Goal: Transaction & Acquisition: Obtain resource

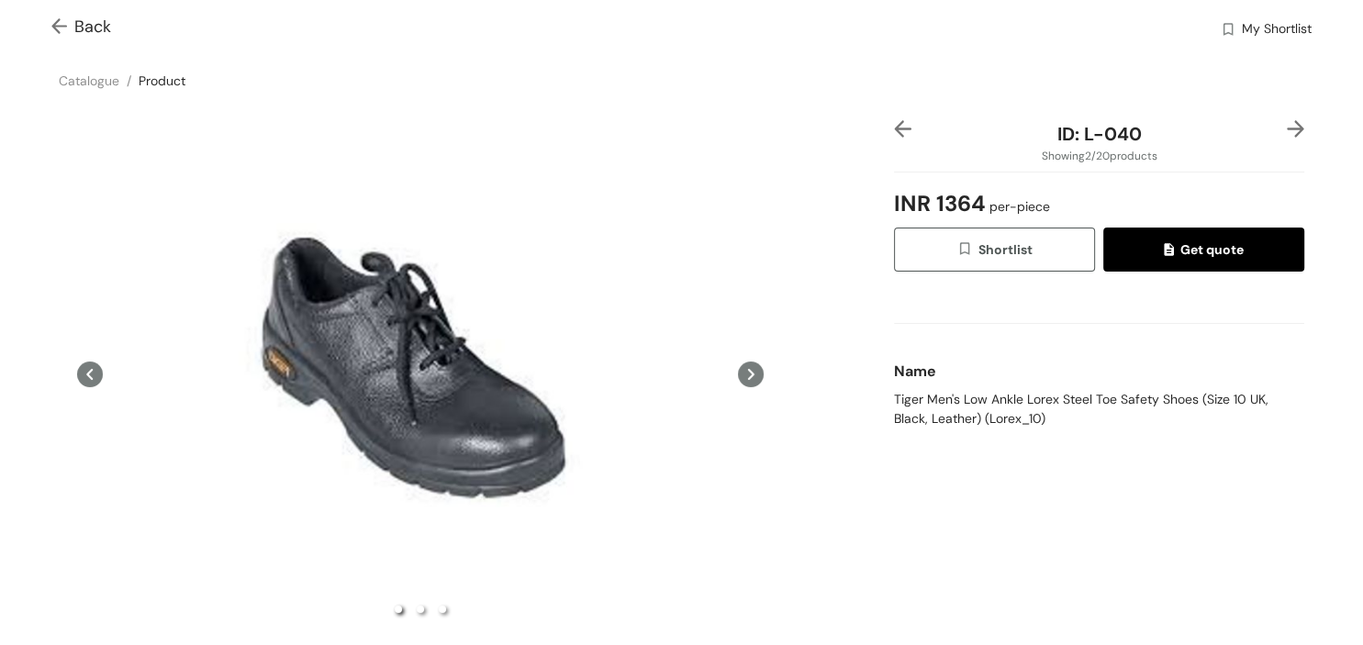
click at [751, 387] on button at bounding box center [751, 373] width 26 height 507
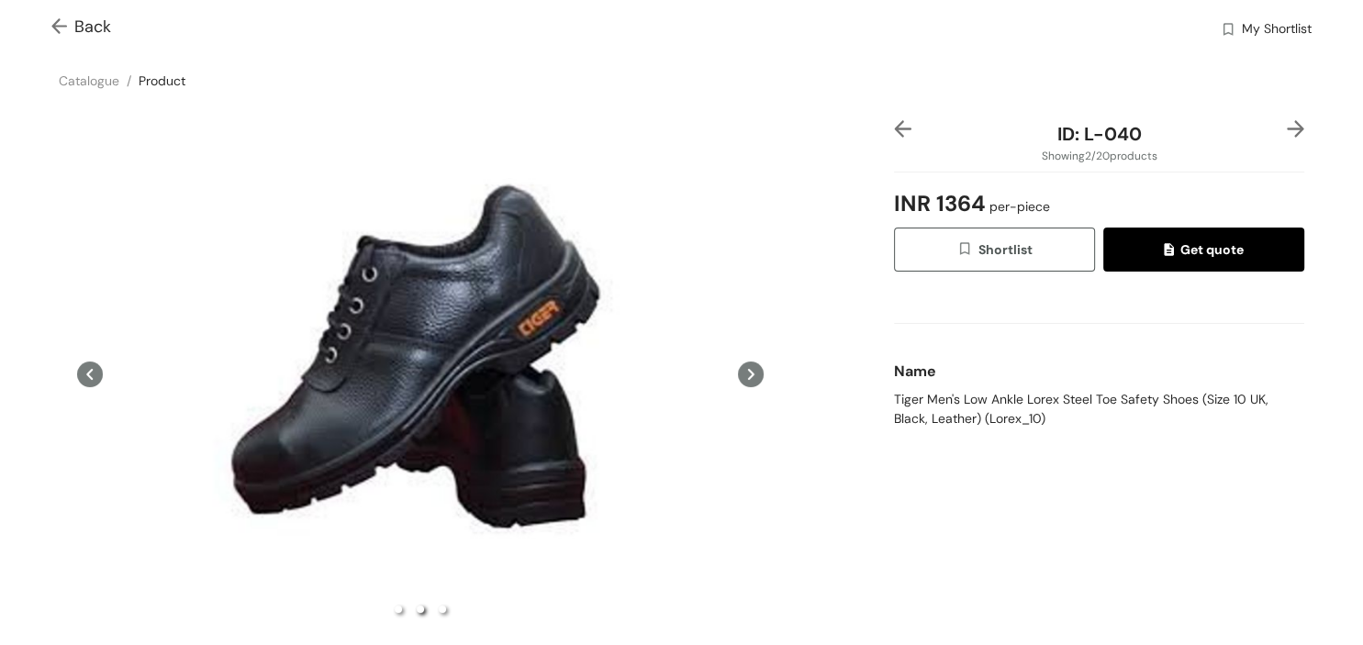
click at [76, 39] on span "Back" at bounding box center [81, 27] width 60 height 25
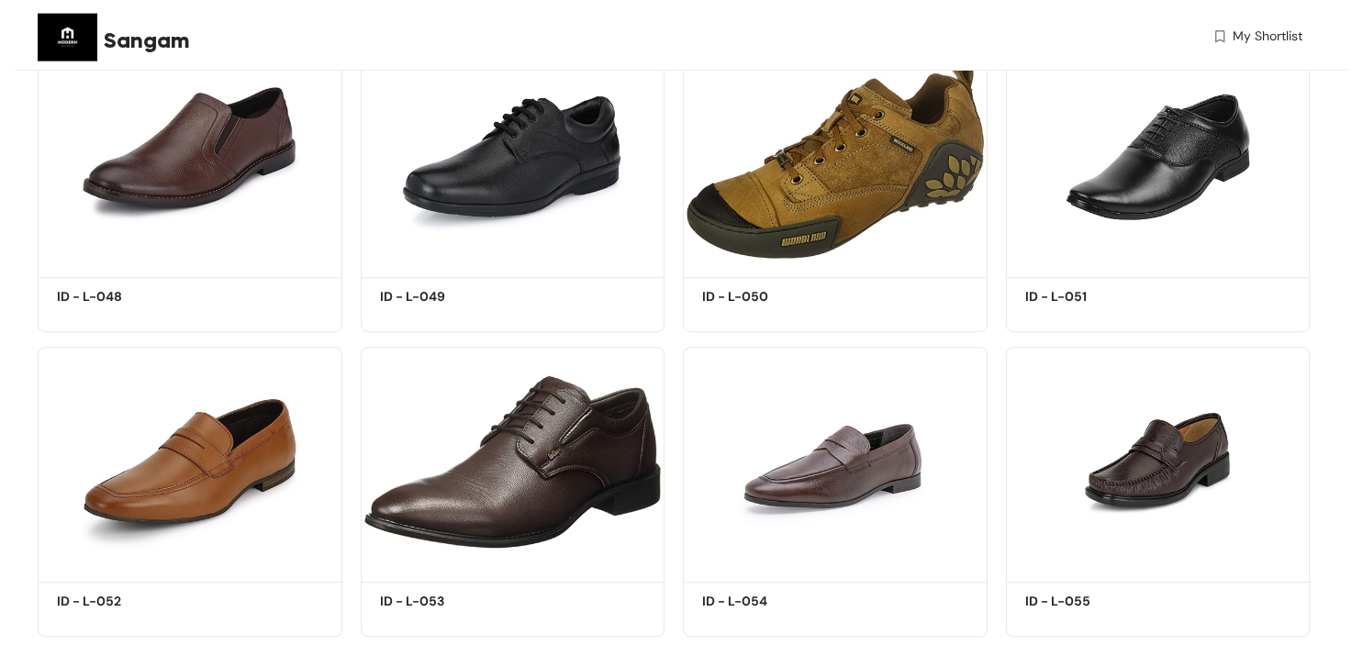
scroll to position [1420, 0]
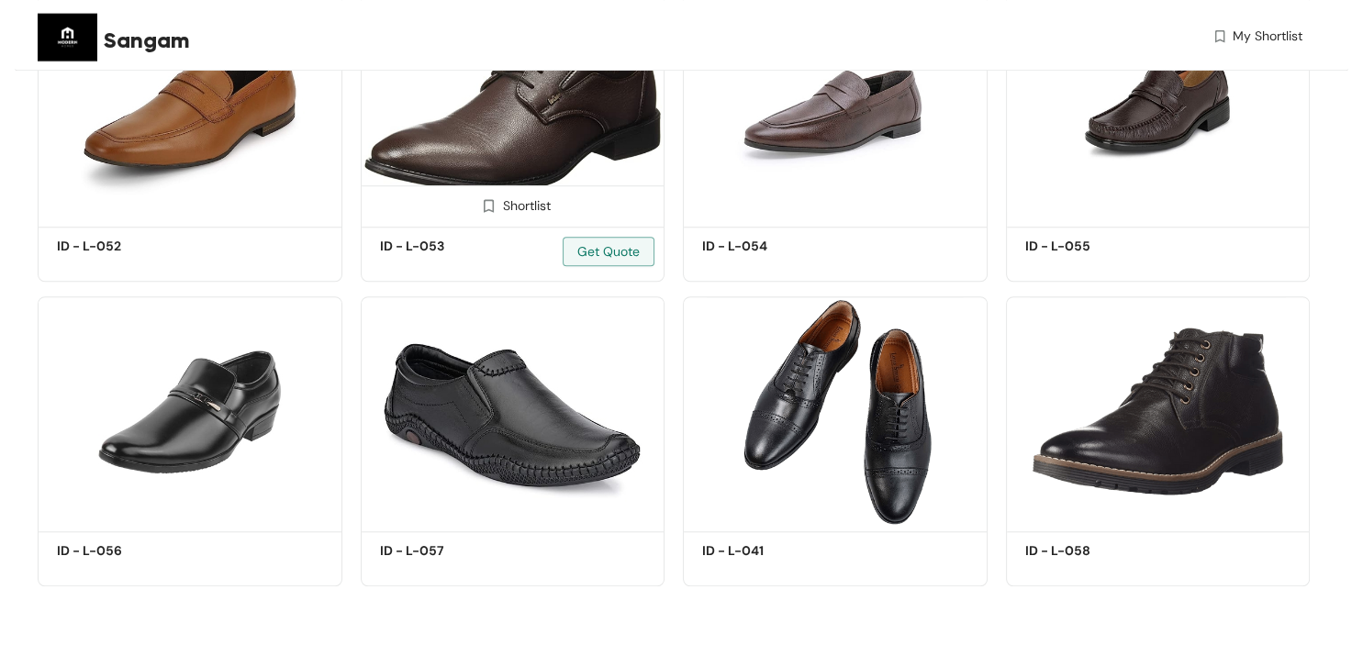
click at [428, 153] on img at bounding box center [513, 106] width 305 height 229
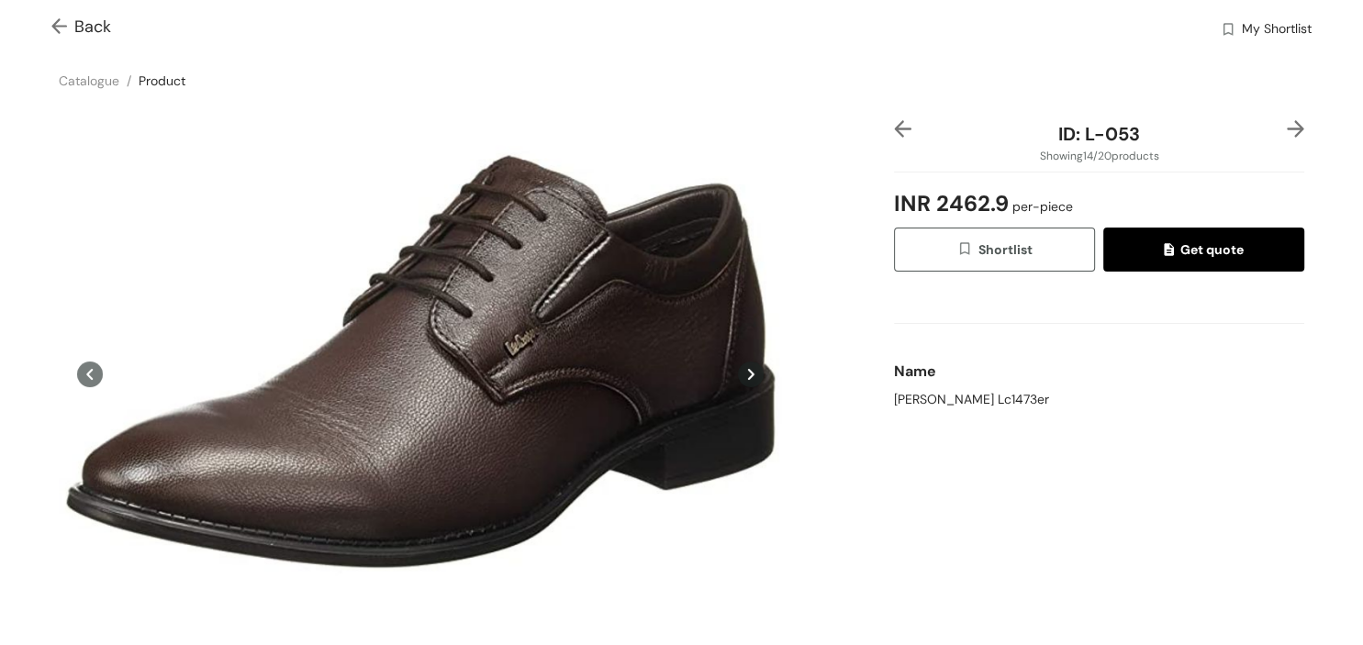
click at [1257, 253] on button "Get quote" at bounding box center [1203, 250] width 201 height 44
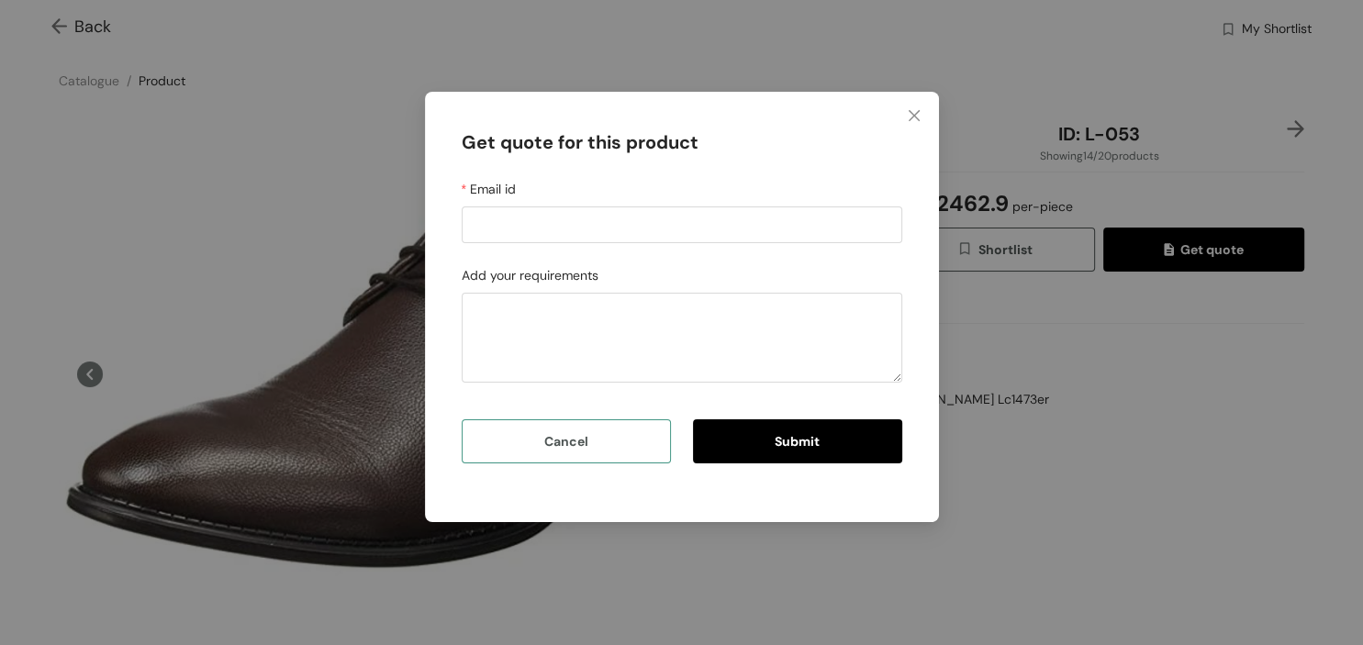
click at [644, 428] on button "Cancel" at bounding box center [566, 441] width 209 height 44
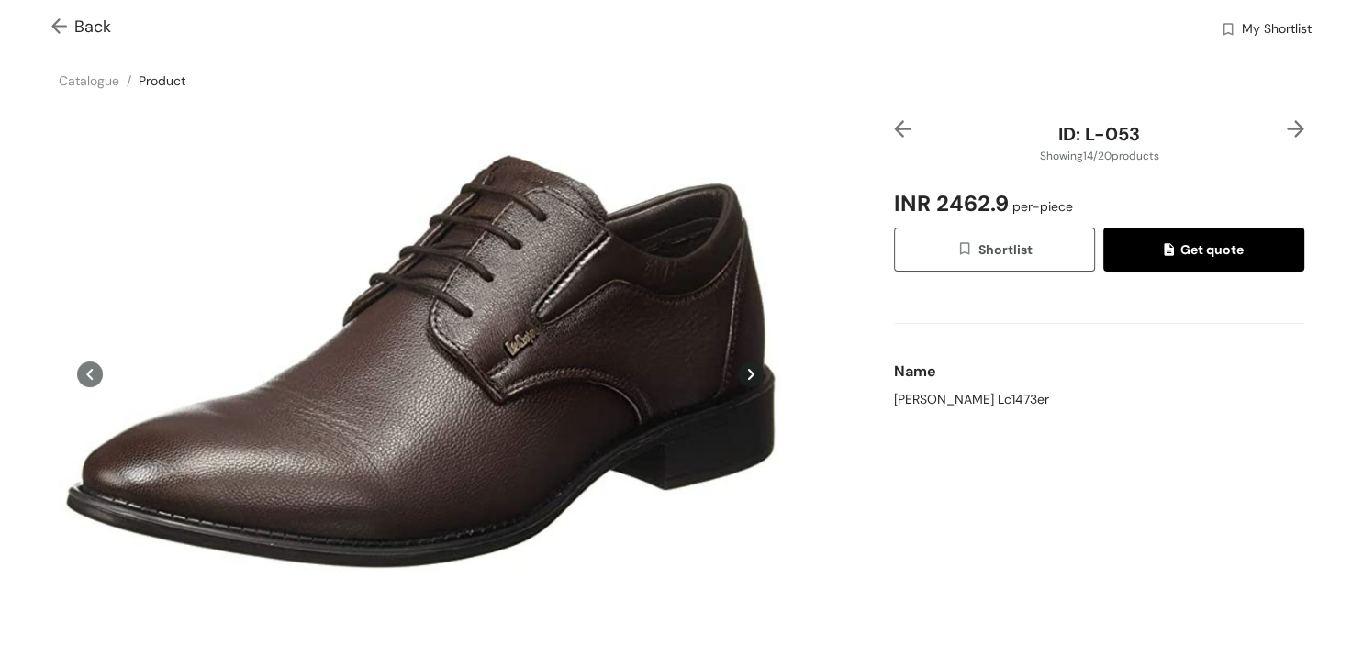
click at [93, 17] on span "Back" at bounding box center [81, 27] width 60 height 25
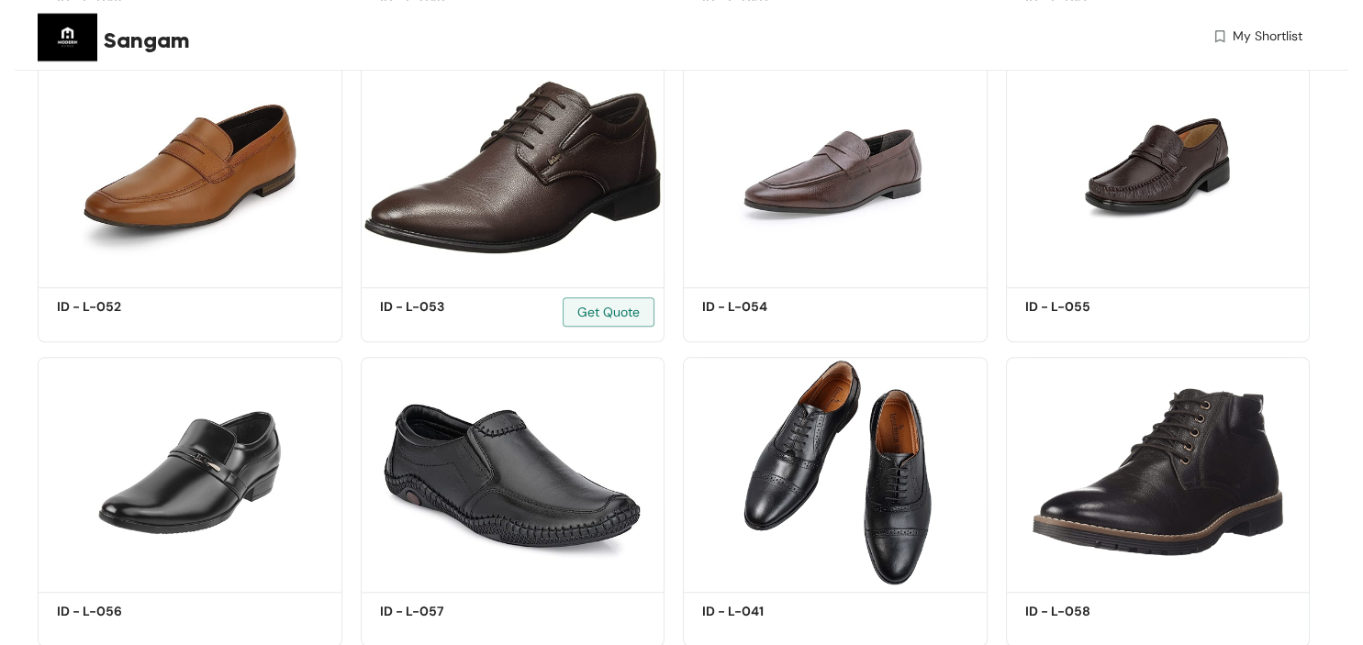
scroll to position [1420, 0]
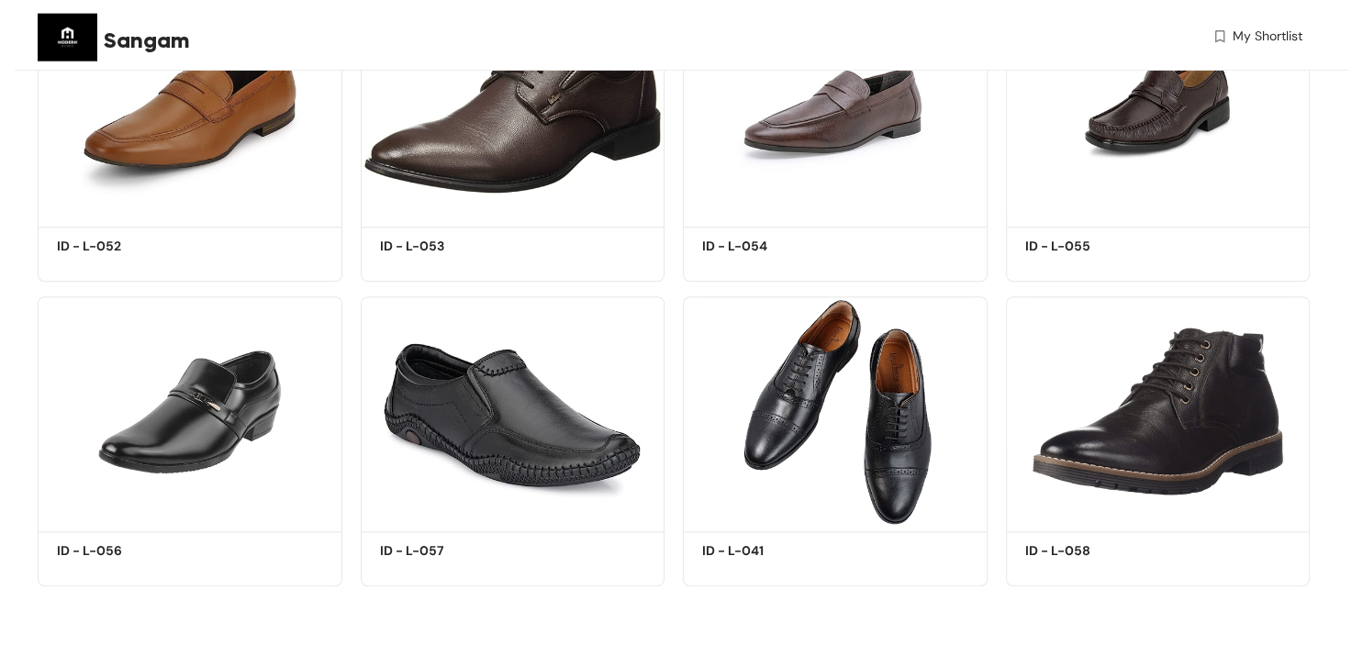
click at [1250, 29] on span "My Shortlist" at bounding box center [1267, 36] width 70 height 19
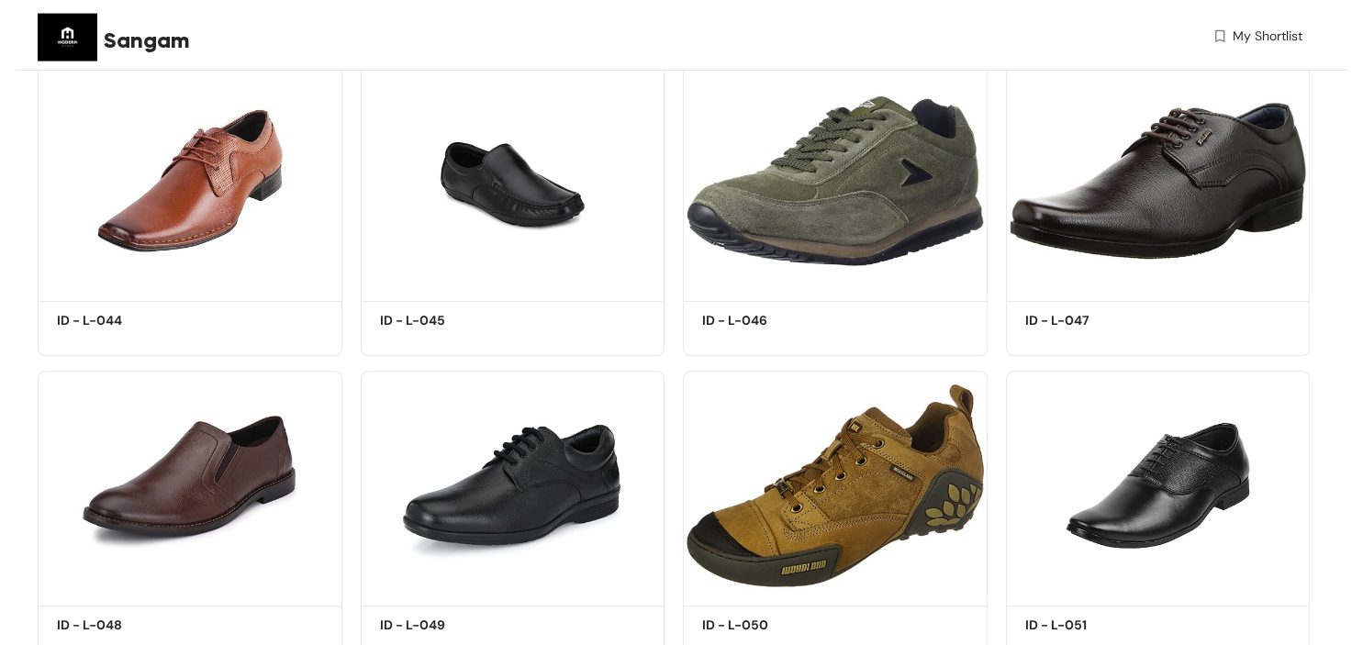
scroll to position [678, 0]
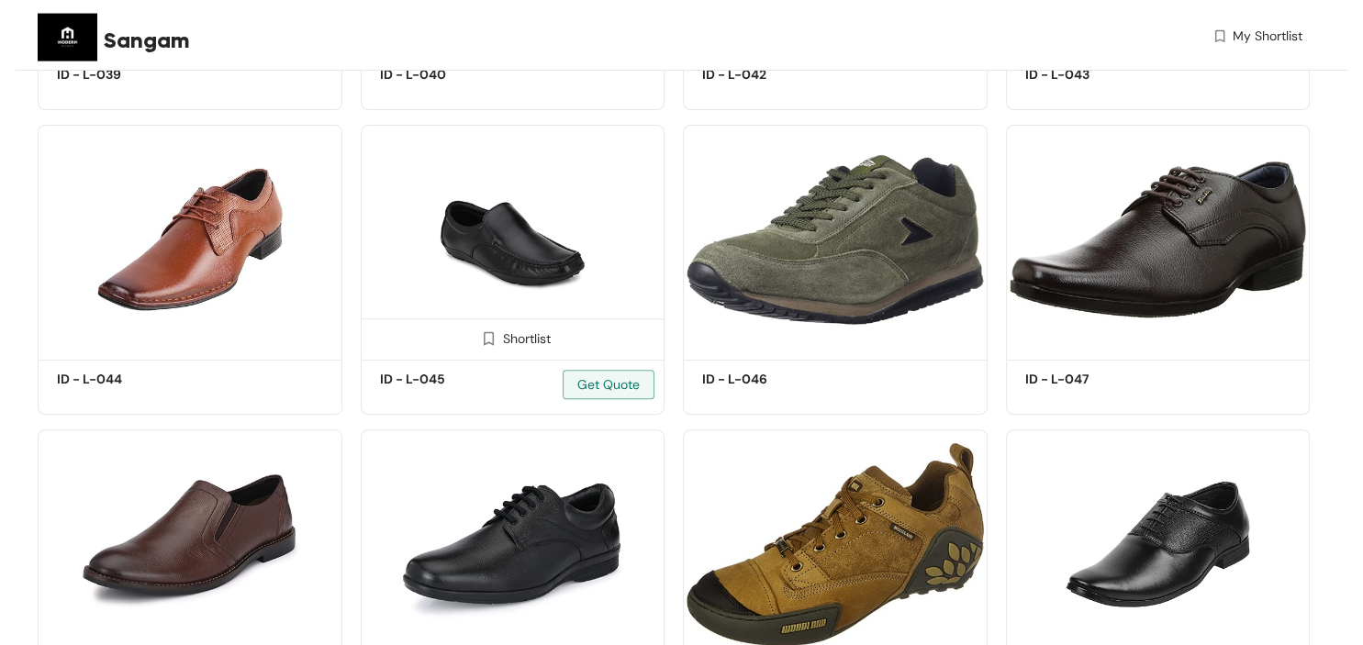
click at [533, 309] on img at bounding box center [513, 239] width 305 height 229
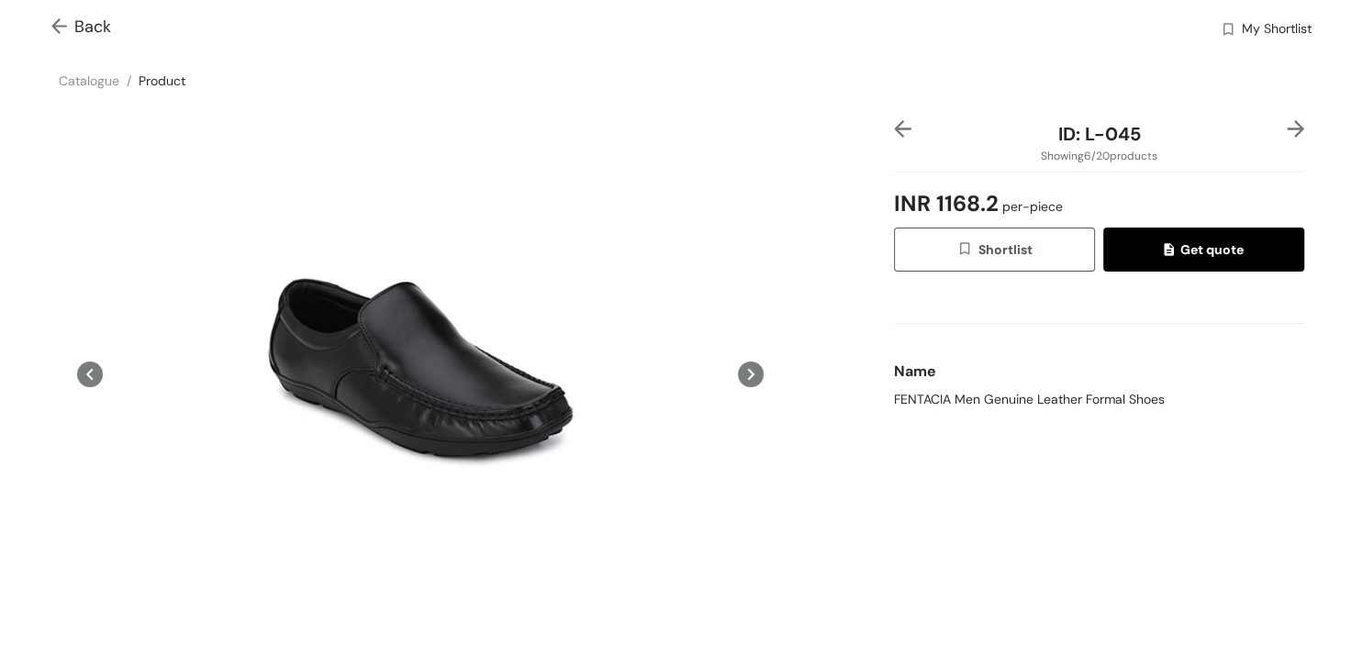
click at [1220, 256] on span "Get quote" at bounding box center [1202, 249] width 79 height 20
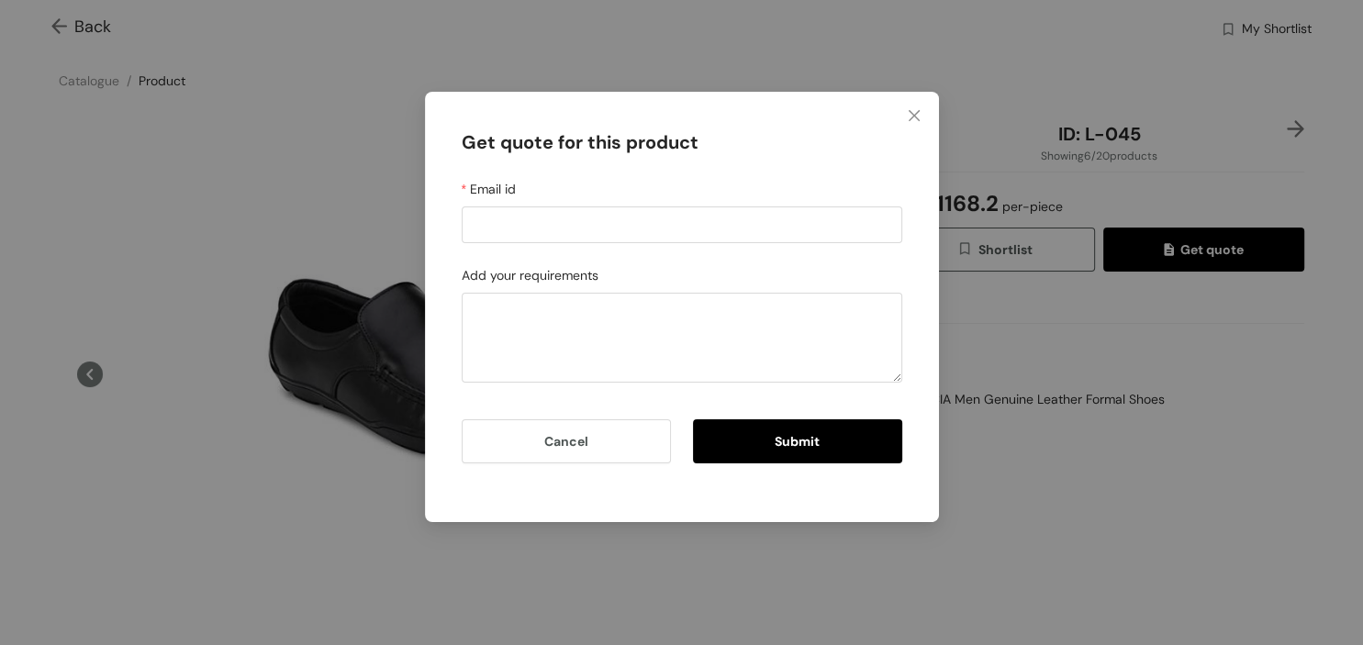
click at [1217, 495] on div "Get quote for this product Email id Add your requirements Cancel Submit" at bounding box center [681, 322] width 1363 height 645
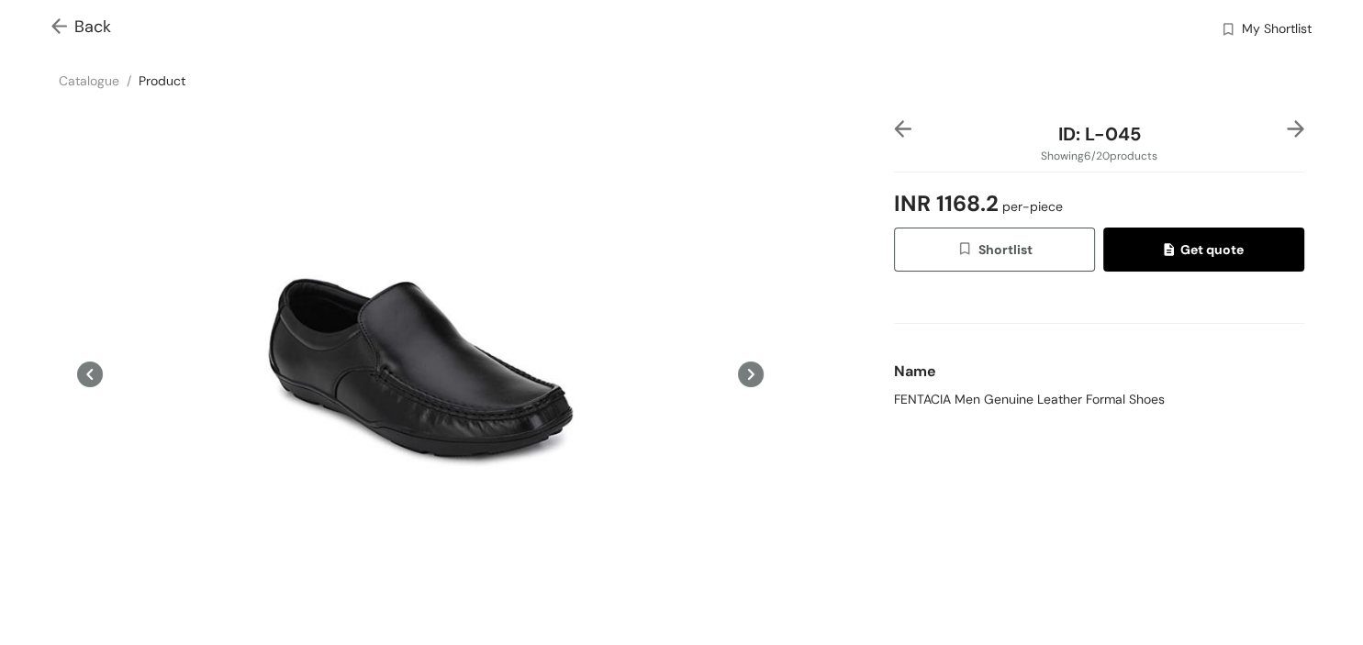
click at [1074, 244] on button "Shortlist" at bounding box center [994, 250] width 201 height 44
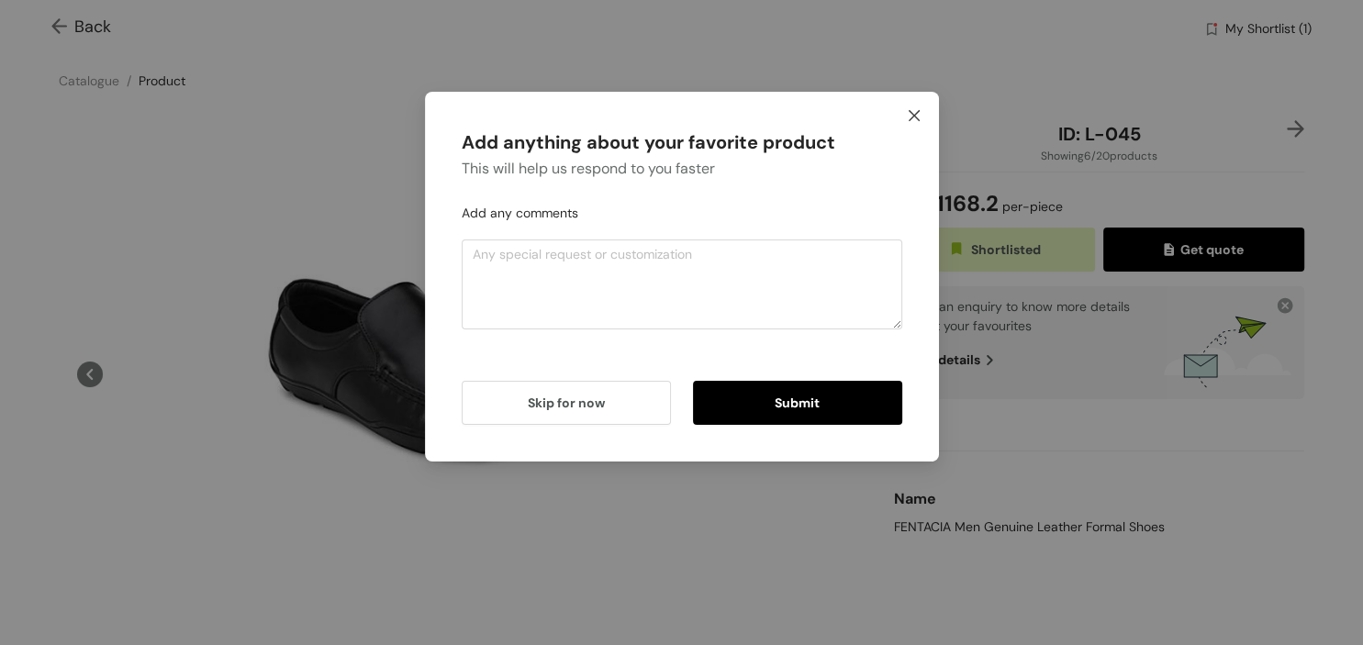
click at [923, 112] on span "Close" at bounding box center [914, 117] width 50 height 50
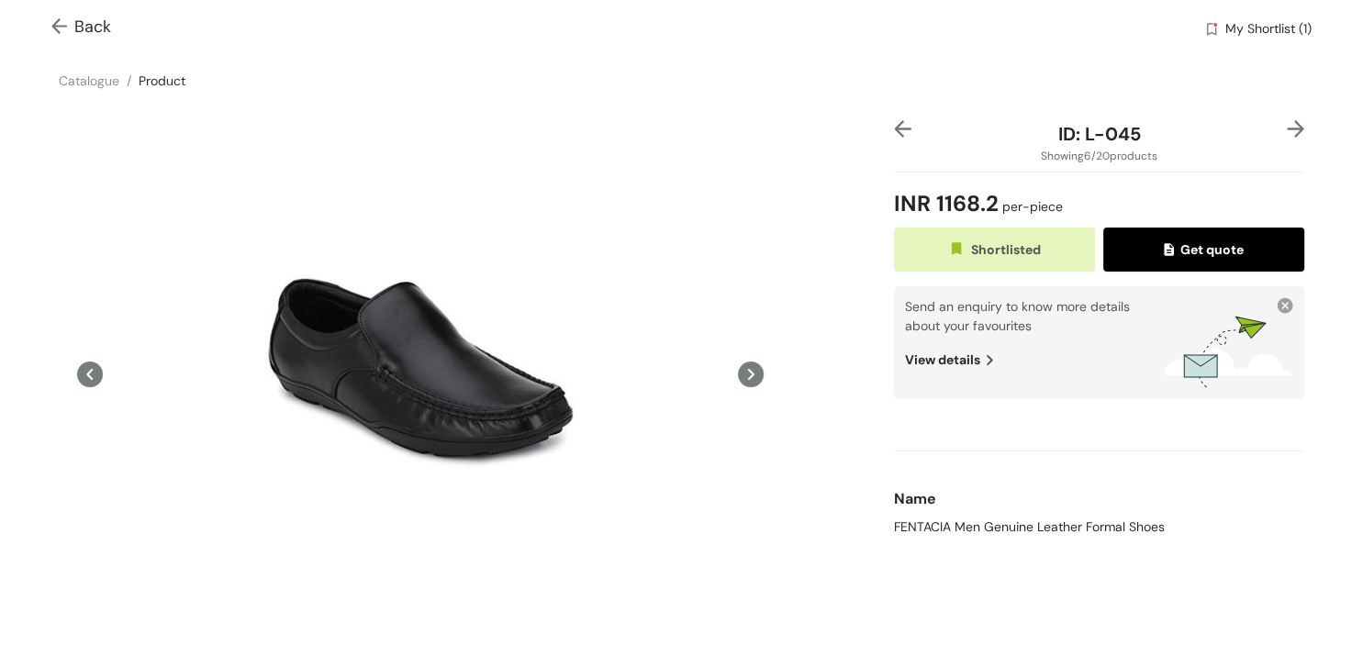
click at [105, 24] on span "Back" at bounding box center [81, 27] width 60 height 25
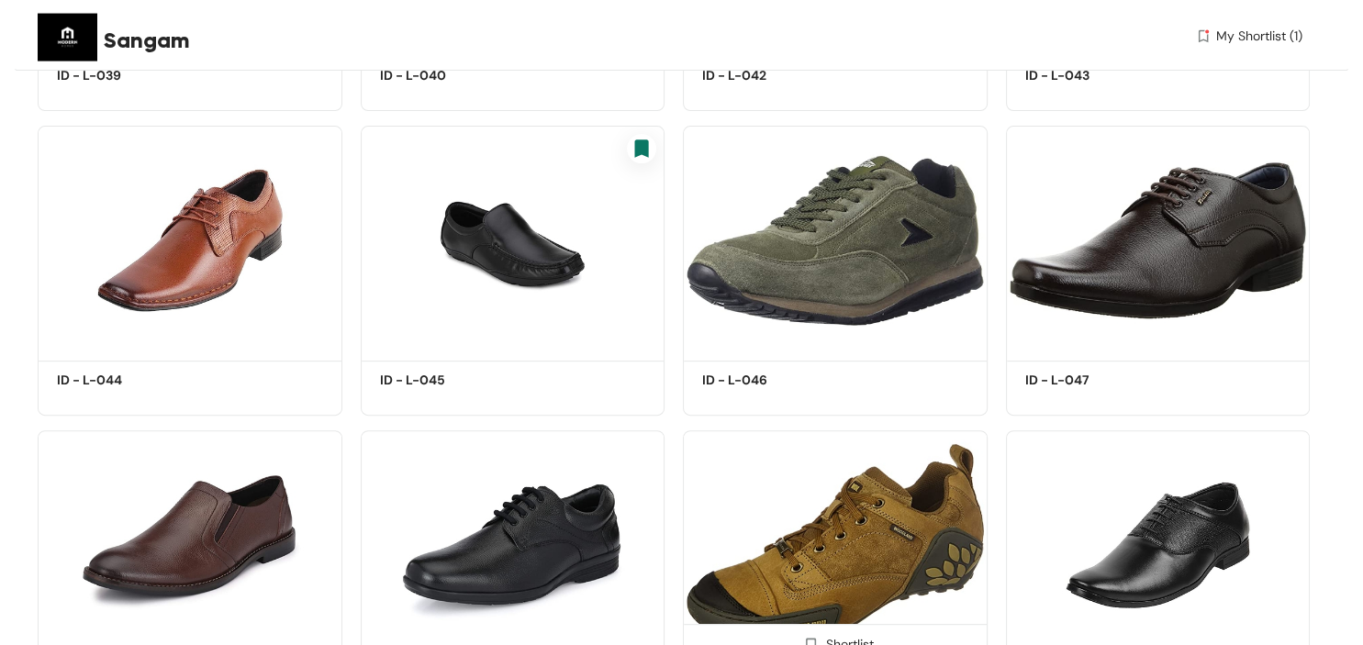
scroll to position [678, 0]
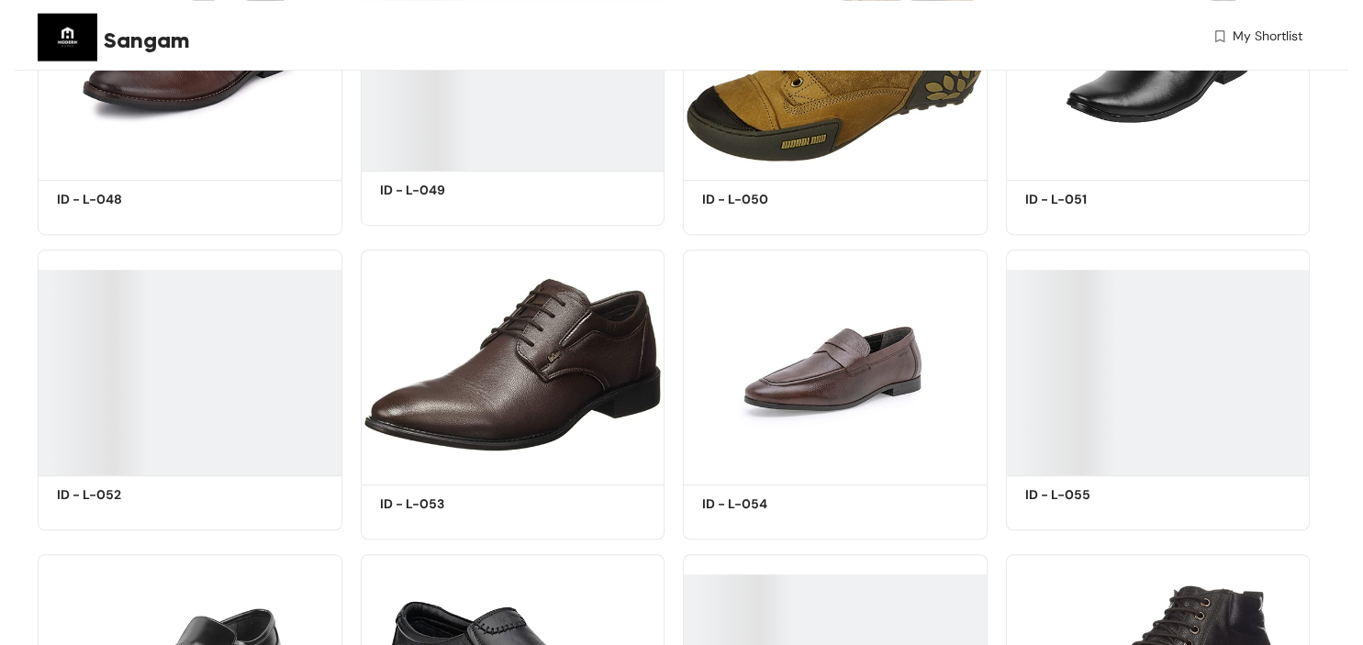
scroll to position [1420, 0]
